Goal: Transaction & Acquisition: Purchase product/service

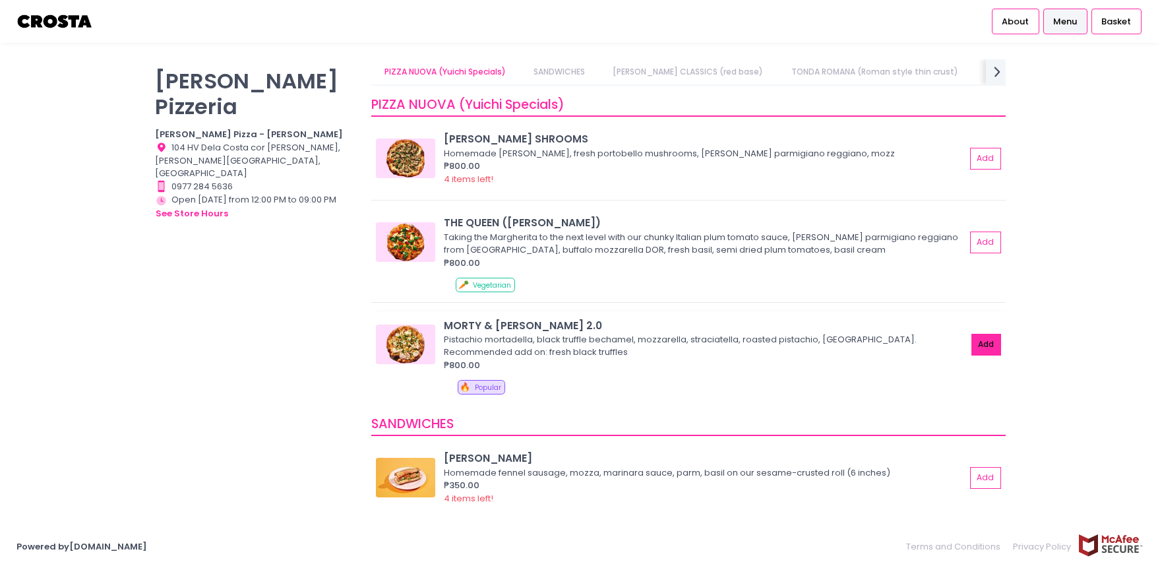
click at [982, 346] on button "Add" at bounding box center [986, 345] width 30 height 22
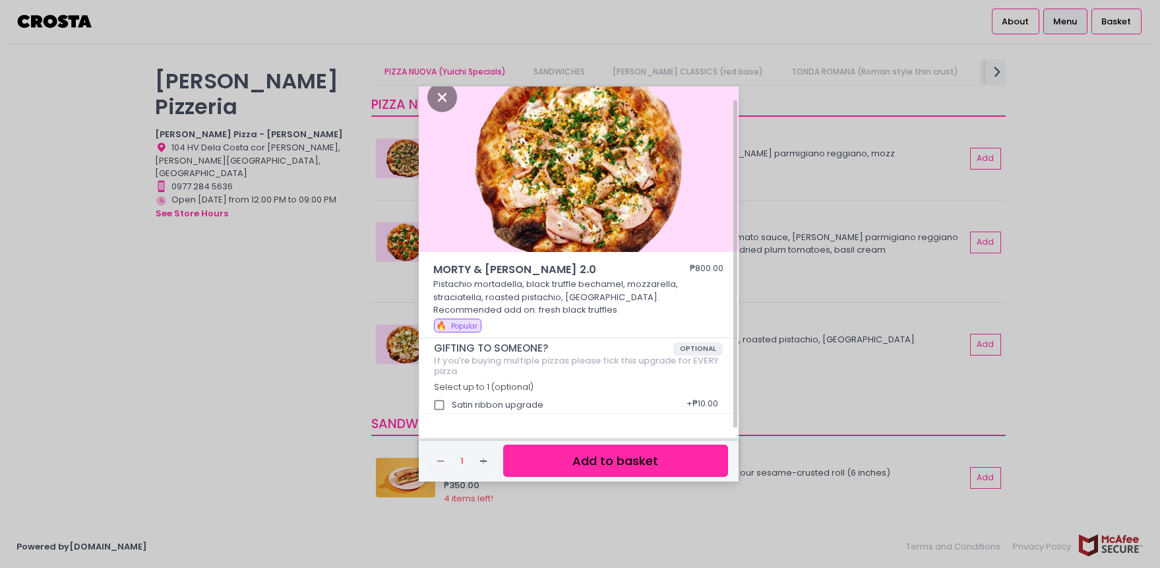
scroll to position [16, 0]
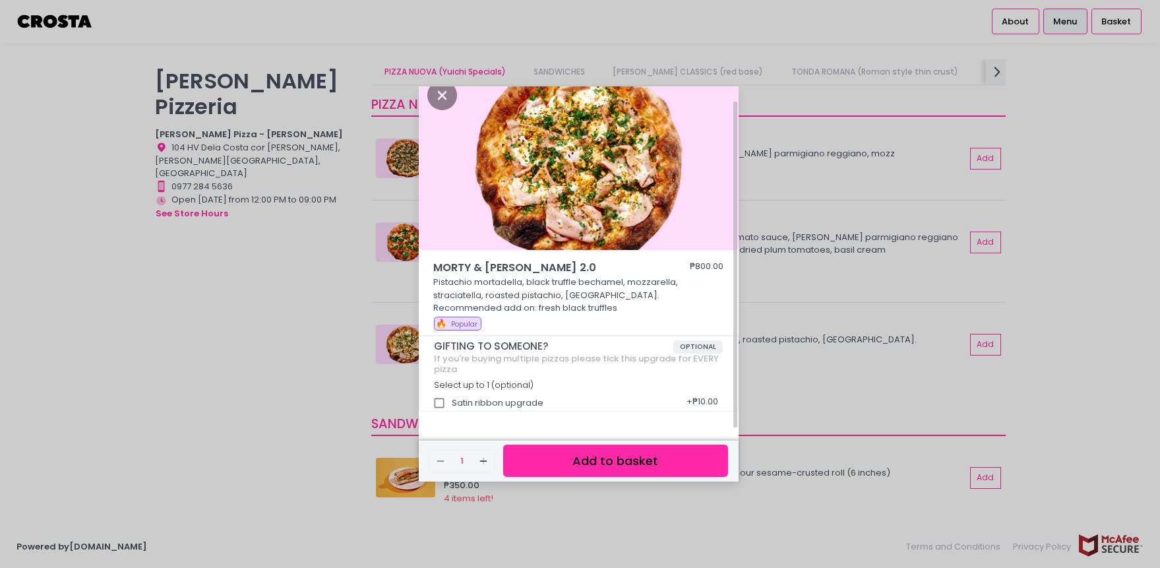
click at [650, 285] on p "Pistachio mortadella, black truffle bechamel, mozzarella, straciatella, roasted…" at bounding box center [578, 295] width 290 height 39
click at [645, 308] on p "Pistachio mortadella, black truffle bechamel, mozzarella, straciatella, roasted…" at bounding box center [578, 295] width 290 height 39
click at [612, 303] on p "Pistachio mortadella, black truffle bechamel, mozzarella, straciatella, roasted…" at bounding box center [578, 295] width 290 height 39
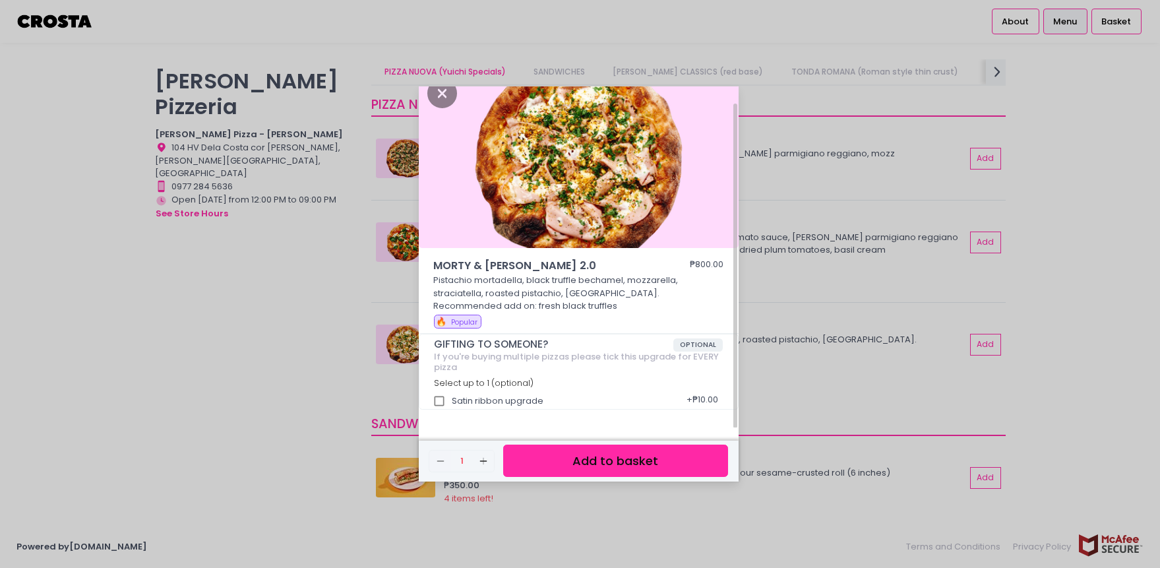
click at [576, 456] on button "Add to basket" at bounding box center [615, 460] width 224 height 32
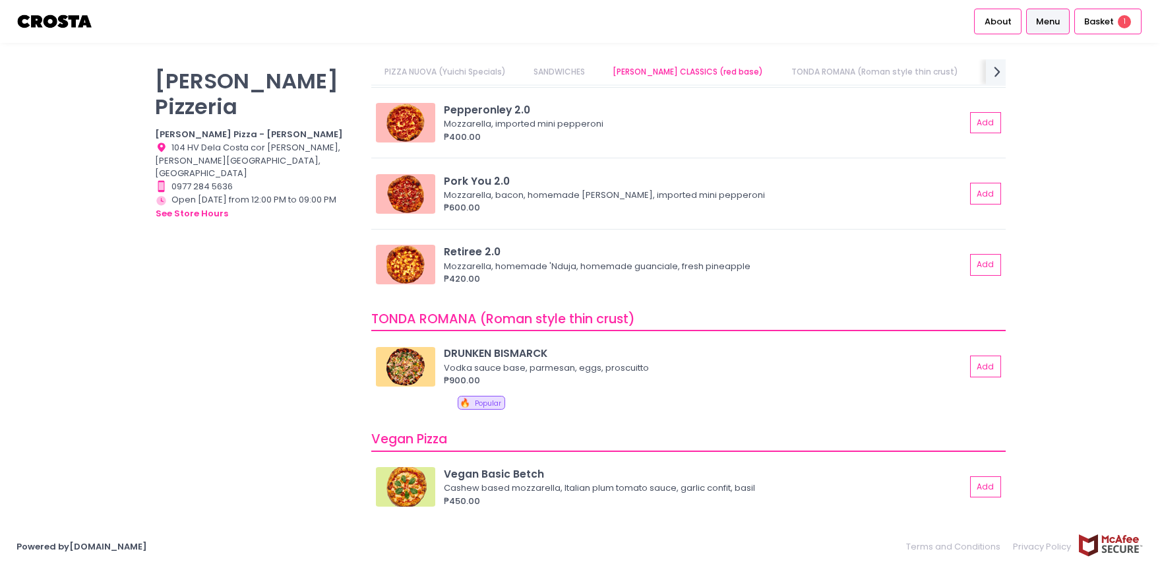
scroll to position [309, 0]
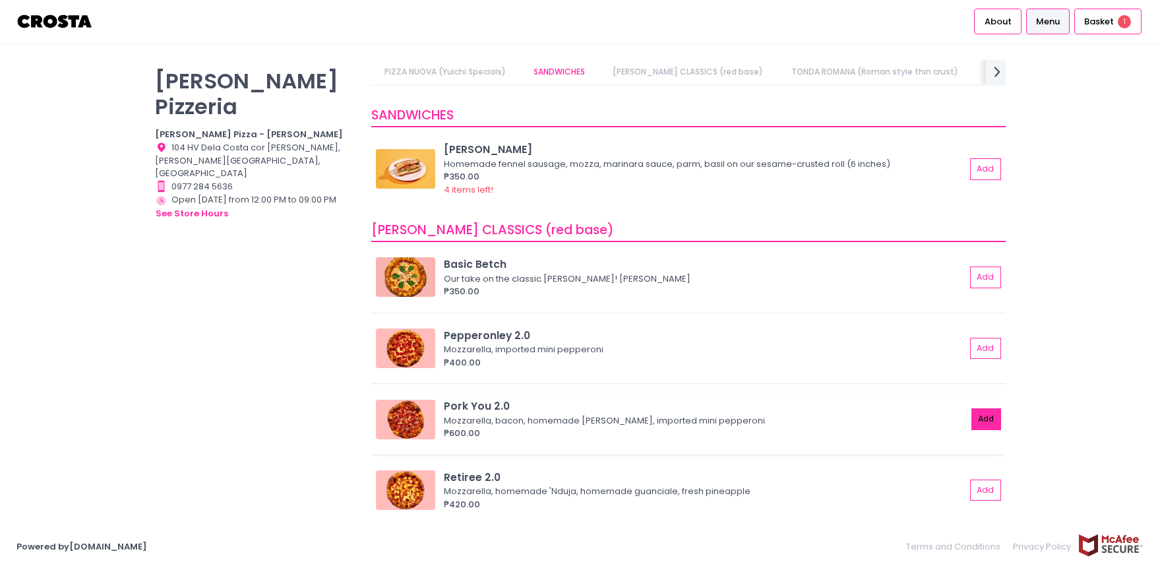
click at [984, 418] on button "Add" at bounding box center [986, 419] width 30 height 22
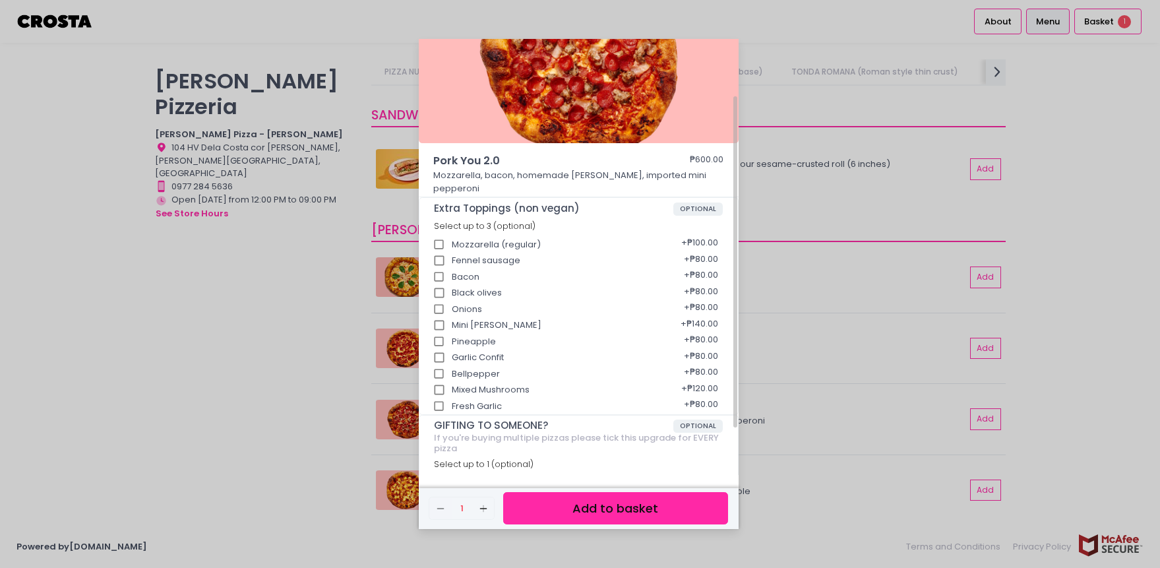
scroll to position [137, 0]
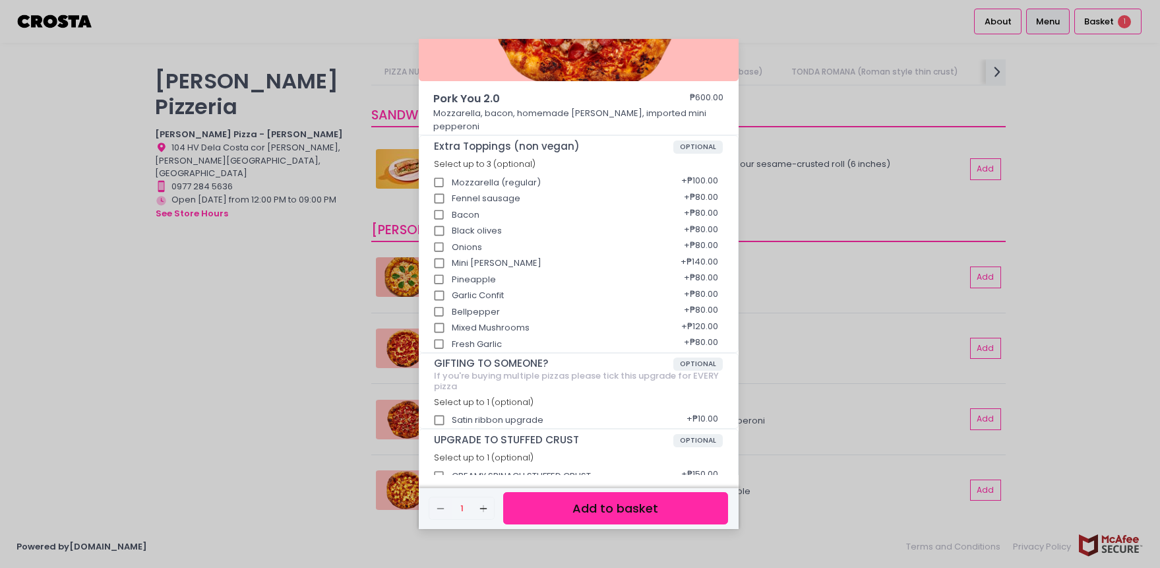
click at [648, 497] on button "Add to basket" at bounding box center [615, 508] width 224 height 32
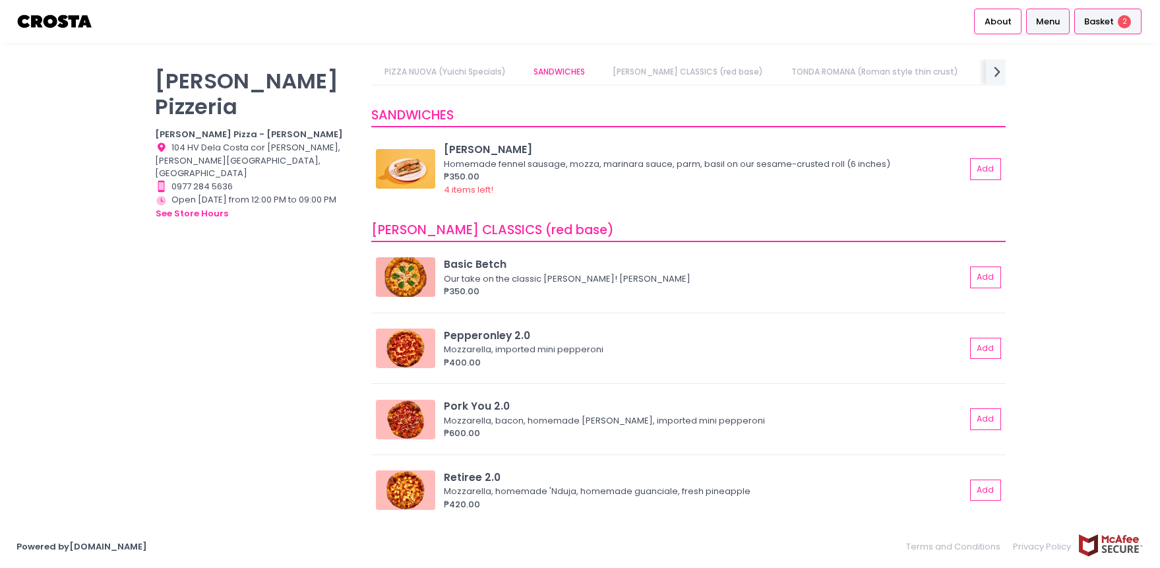
click at [1097, 19] on span "Basket" at bounding box center [1099, 21] width 30 height 13
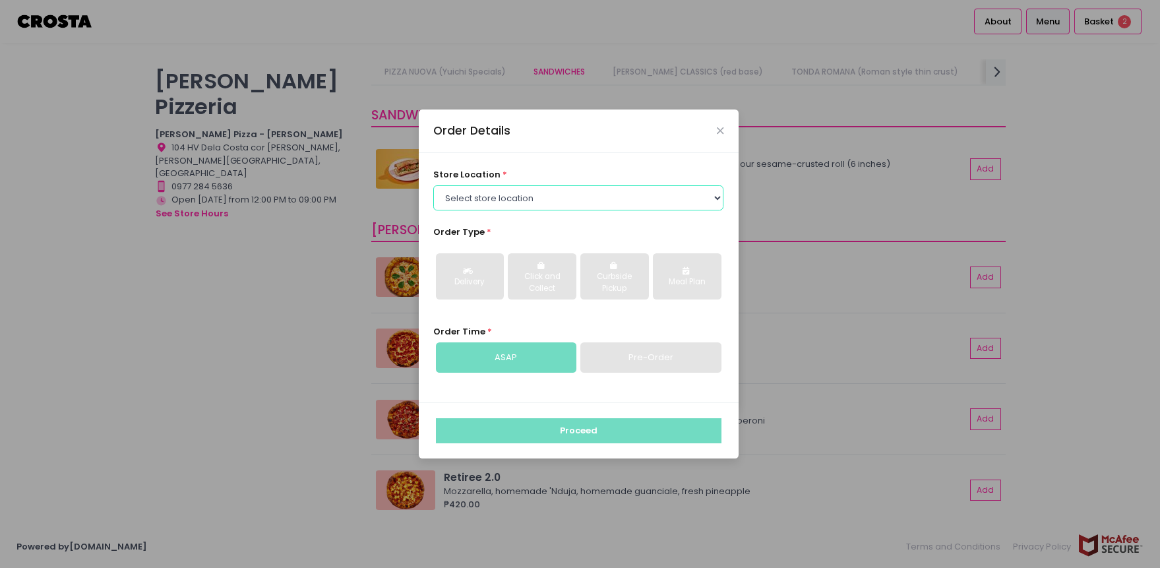
click at [576, 204] on select "Select store location [PERSON_NAME] Pizza - [PERSON_NAME] Pizza - [GEOGRAPHIC_D…" at bounding box center [578, 197] width 290 height 25
select select "5fabb2e53664a8677beaeb89"
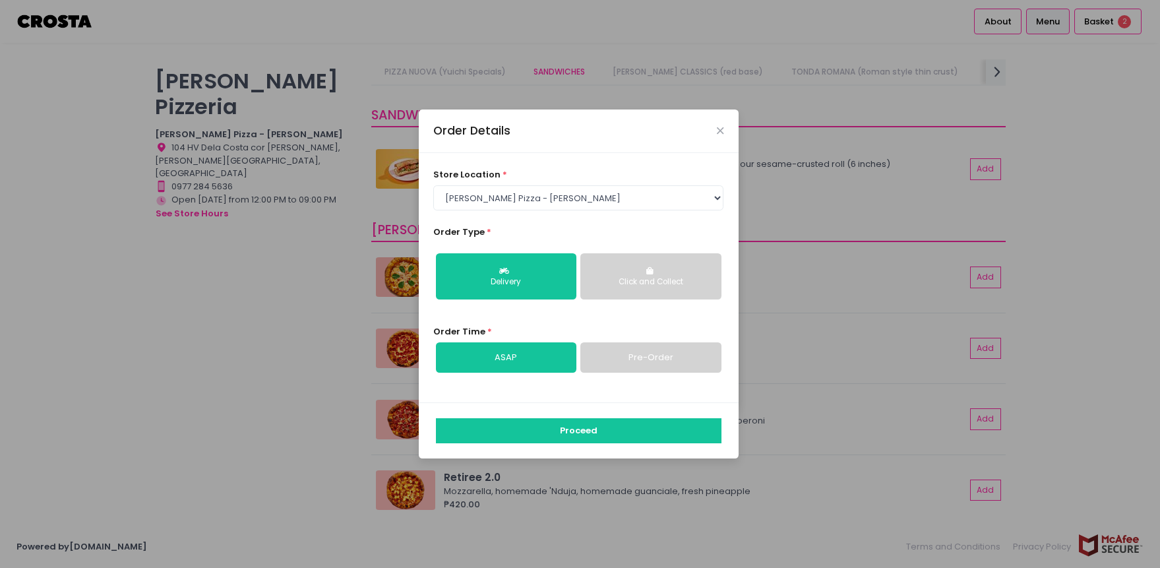
click at [627, 363] on link "Pre-Order" at bounding box center [650, 357] width 140 height 30
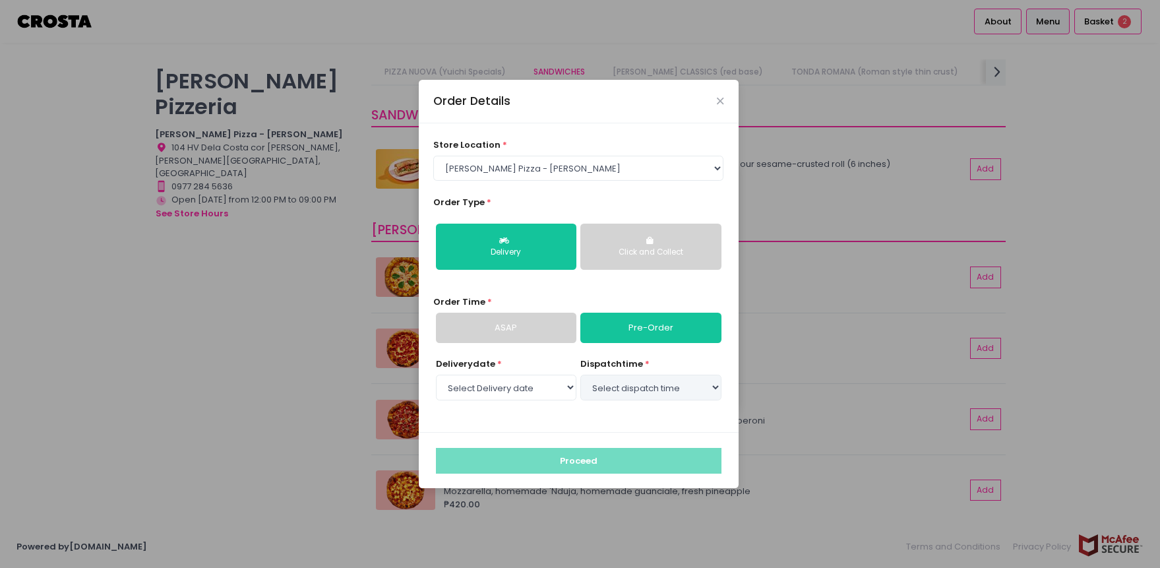
select select "[DATE]"
click at [618, 387] on select "Select dispatch time 02:00 PM - 02:30 PM 02:30 PM - 03:00 PM 03:00 PM - 03:30 P…" at bounding box center [650, 387] width 140 height 25
select select "16:30"
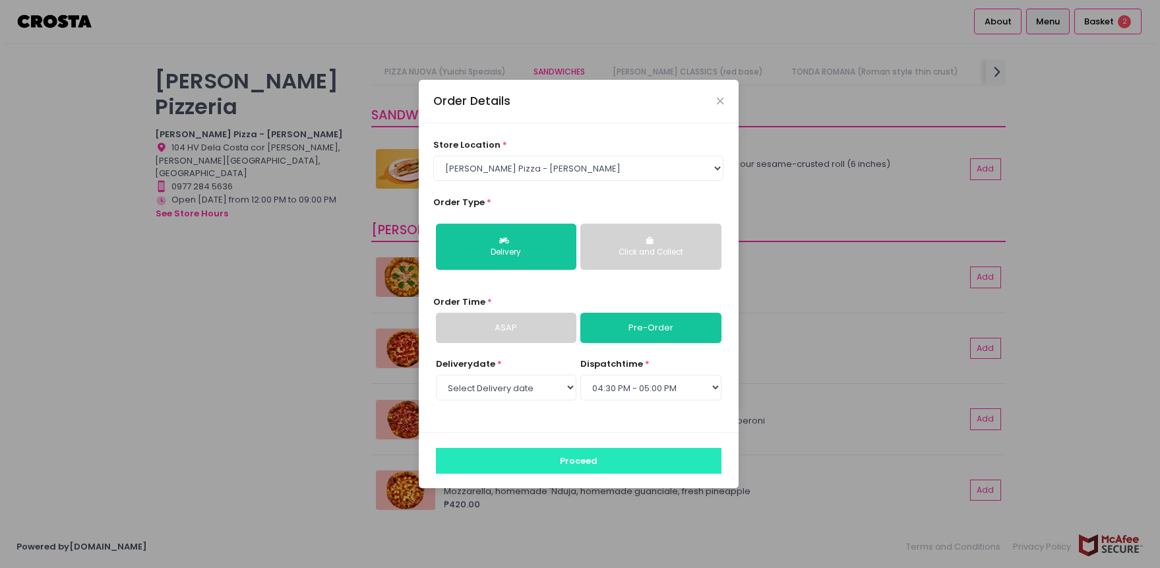
click at [594, 460] on button "Proceed" at bounding box center [579, 460] width 286 height 25
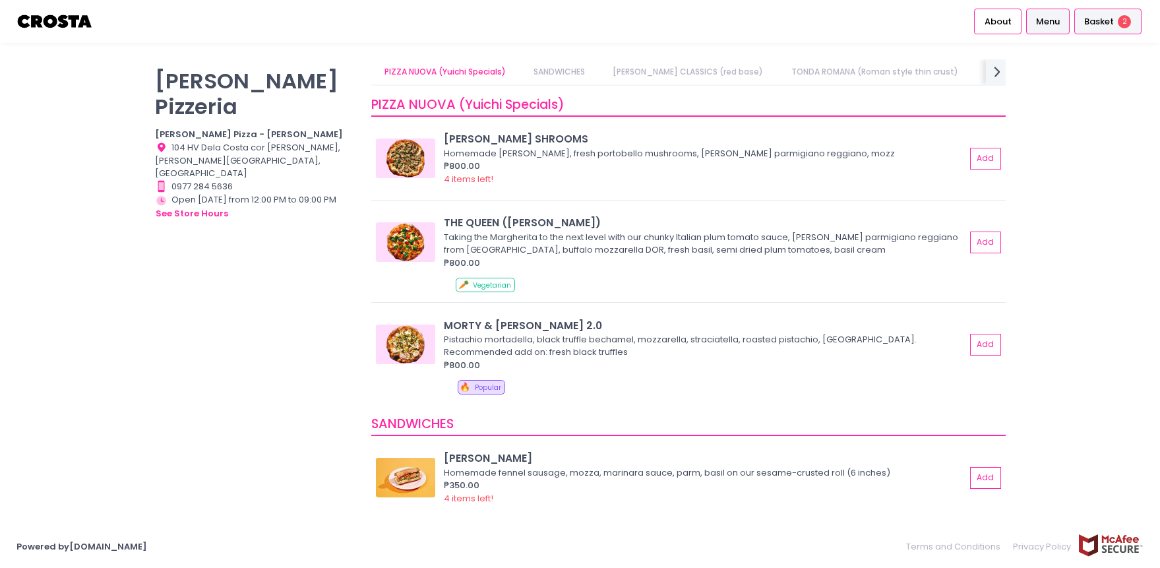
click at [1099, 23] on span "Basket" at bounding box center [1099, 21] width 30 height 13
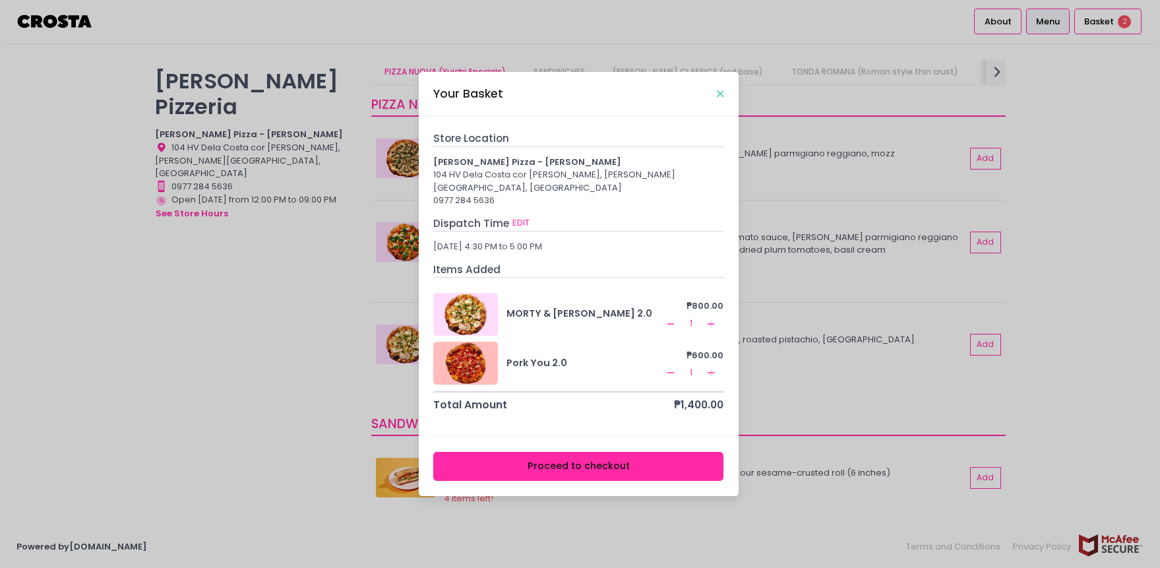
click at [719, 99] on icon "Close" at bounding box center [720, 94] width 7 height 10
